Goal: Obtain resource: Download file/media

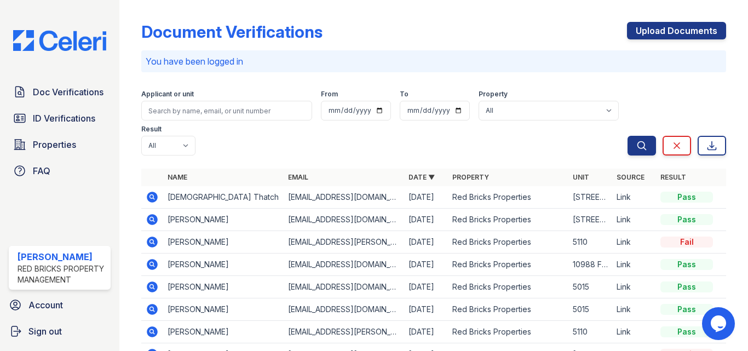
scroll to position [110, 0]
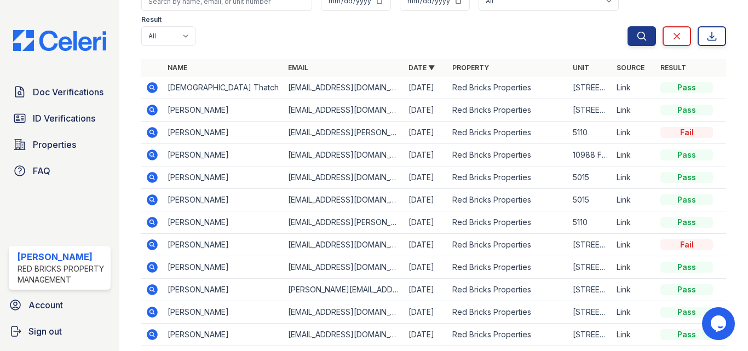
click at [149, 88] on icon at bounding box center [152, 87] width 13 height 13
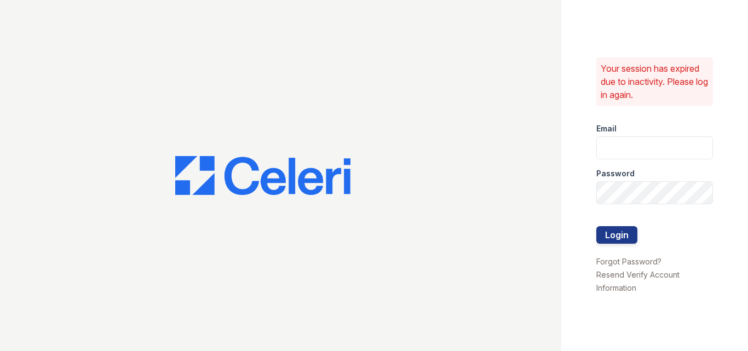
type input "raghukukunoor@gmail.com"
click at [597, 224] on div at bounding box center [654, 215] width 117 height 22
click at [613, 227] on button "Login" at bounding box center [616, 235] width 41 height 18
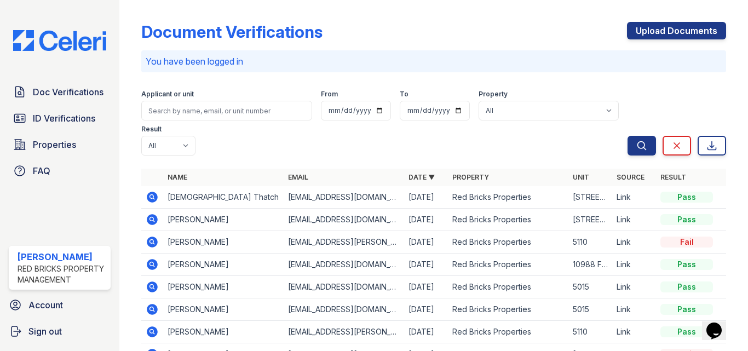
click at [149, 198] on icon at bounding box center [152, 197] width 11 height 11
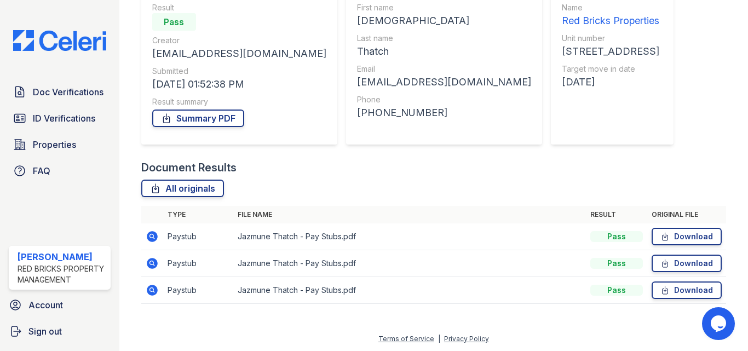
scroll to position [111, 0]
click at [676, 237] on link "Download" at bounding box center [687, 236] width 70 height 18
click at [679, 257] on link "Download" at bounding box center [687, 262] width 70 height 18
click at [674, 293] on link "Download" at bounding box center [687, 289] width 70 height 18
click at [694, 259] on link "Download" at bounding box center [687, 262] width 70 height 18
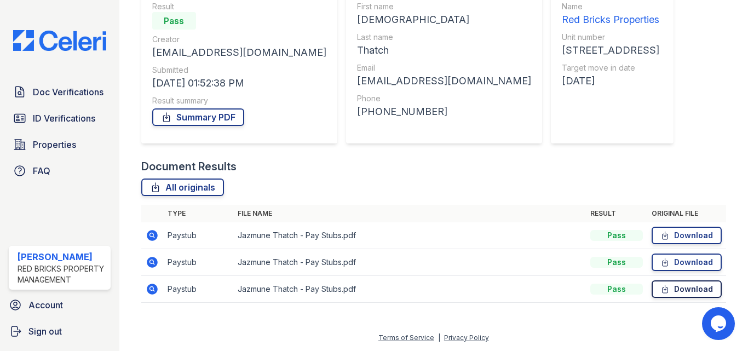
click at [688, 289] on link "Download" at bounding box center [687, 289] width 70 height 18
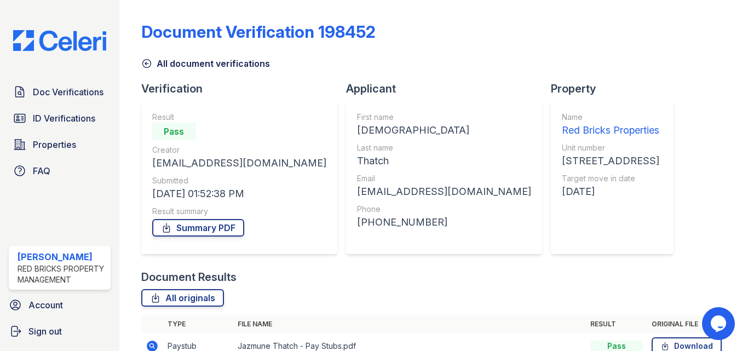
click at [148, 63] on icon at bounding box center [146, 63] width 11 height 11
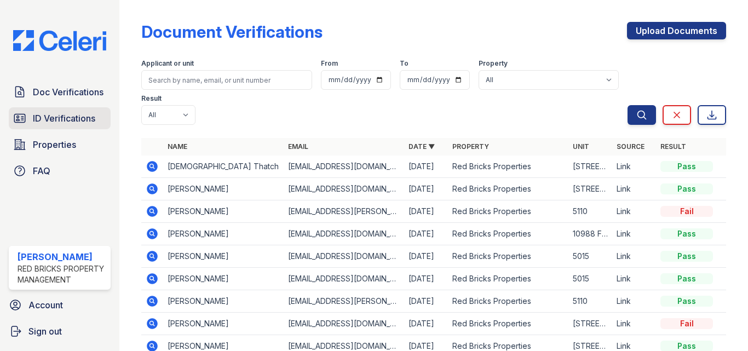
click at [76, 119] on span "ID Verifications" at bounding box center [64, 118] width 62 height 13
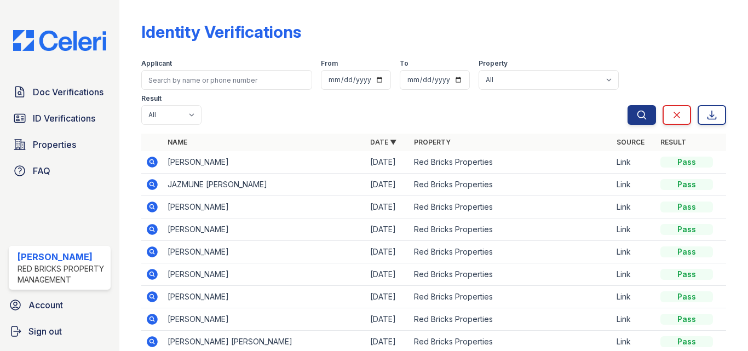
click at [148, 181] on icon at bounding box center [152, 184] width 11 height 11
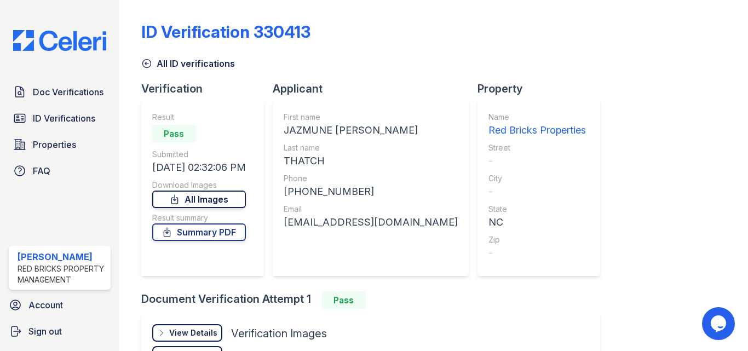
click at [196, 196] on link "All Images" at bounding box center [199, 200] width 94 height 18
click at [148, 62] on icon at bounding box center [146, 63] width 11 height 11
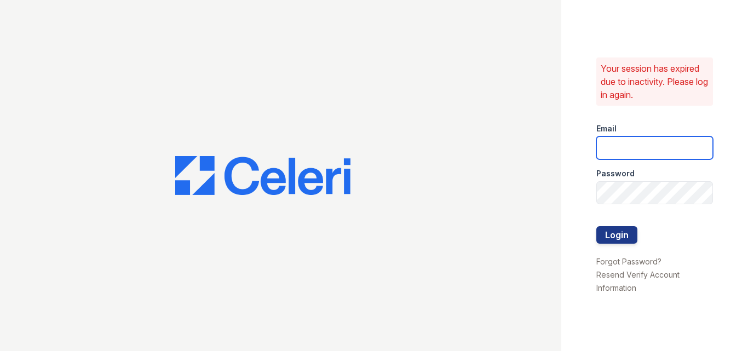
type input "[EMAIL_ADDRESS][DOMAIN_NAME]"
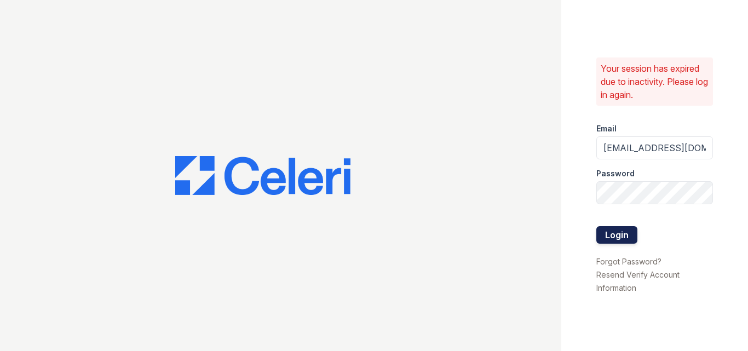
click at [597, 233] on button "Login" at bounding box center [616, 235] width 41 height 18
